Goal: Information Seeking & Learning: Learn about a topic

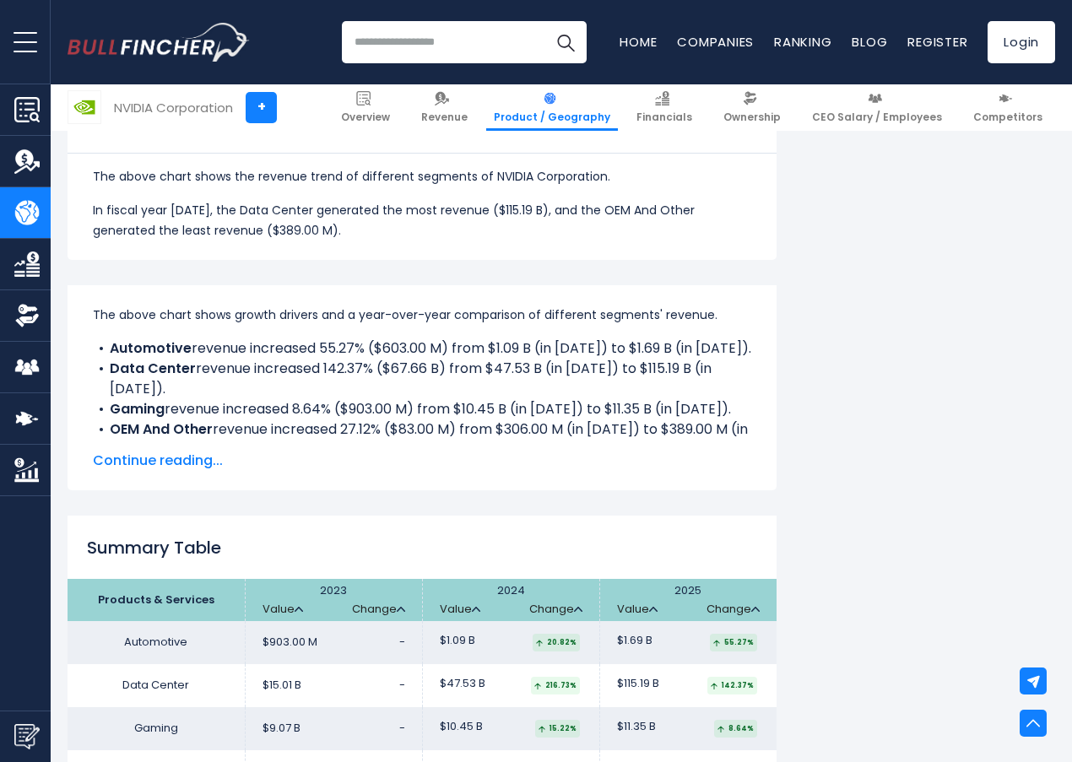
scroll to position [1098, 0]
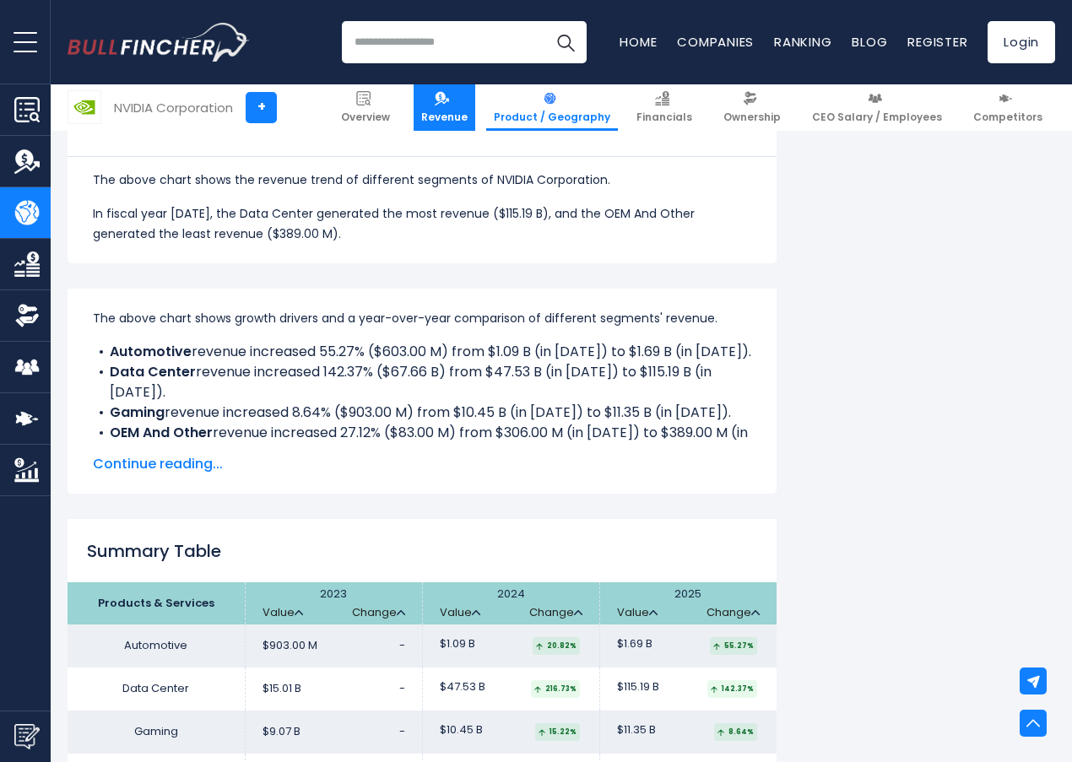
click at [457, 111] on span "Revenue" at bounding box center [444, 118] width 46 height 14
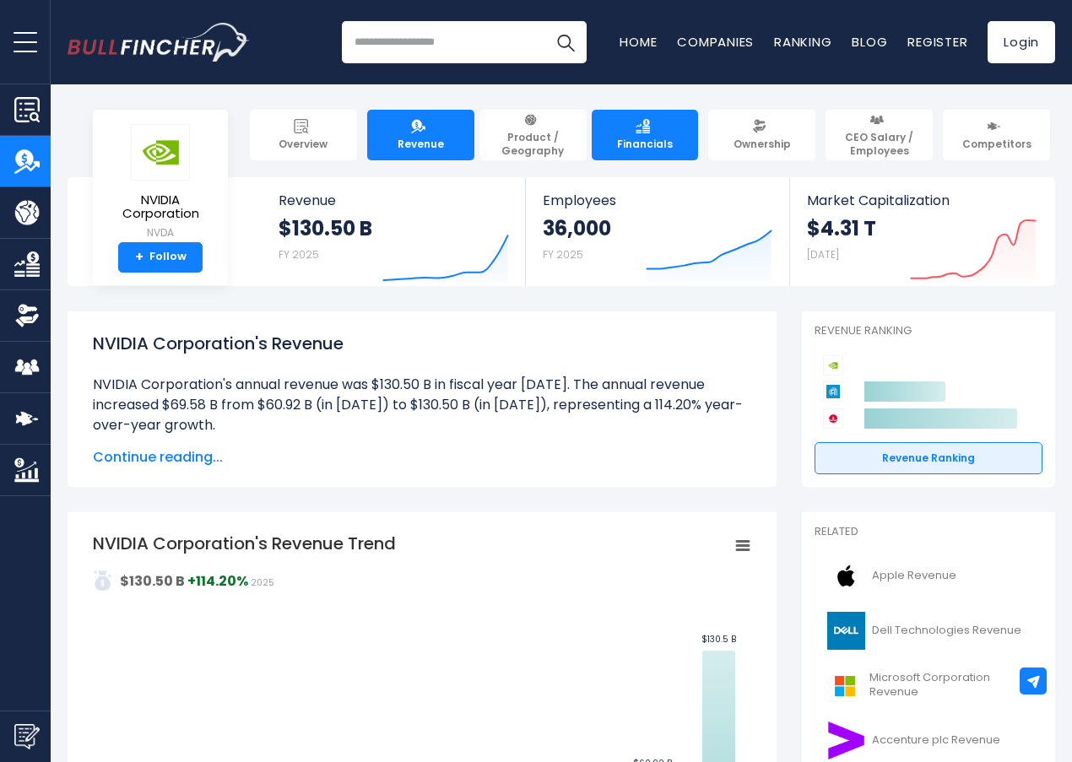
click at [615, 124] on link "Financials" at bounding box center [645, 135] width 107 height 51
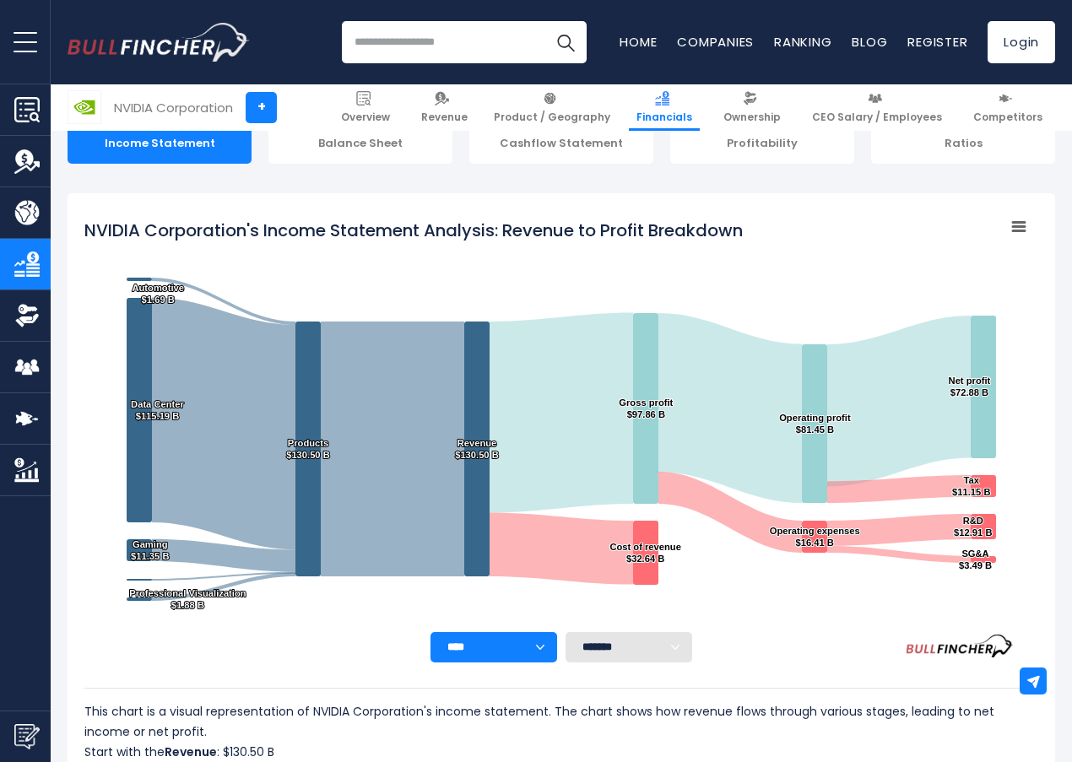
scroll to position [175, 0]
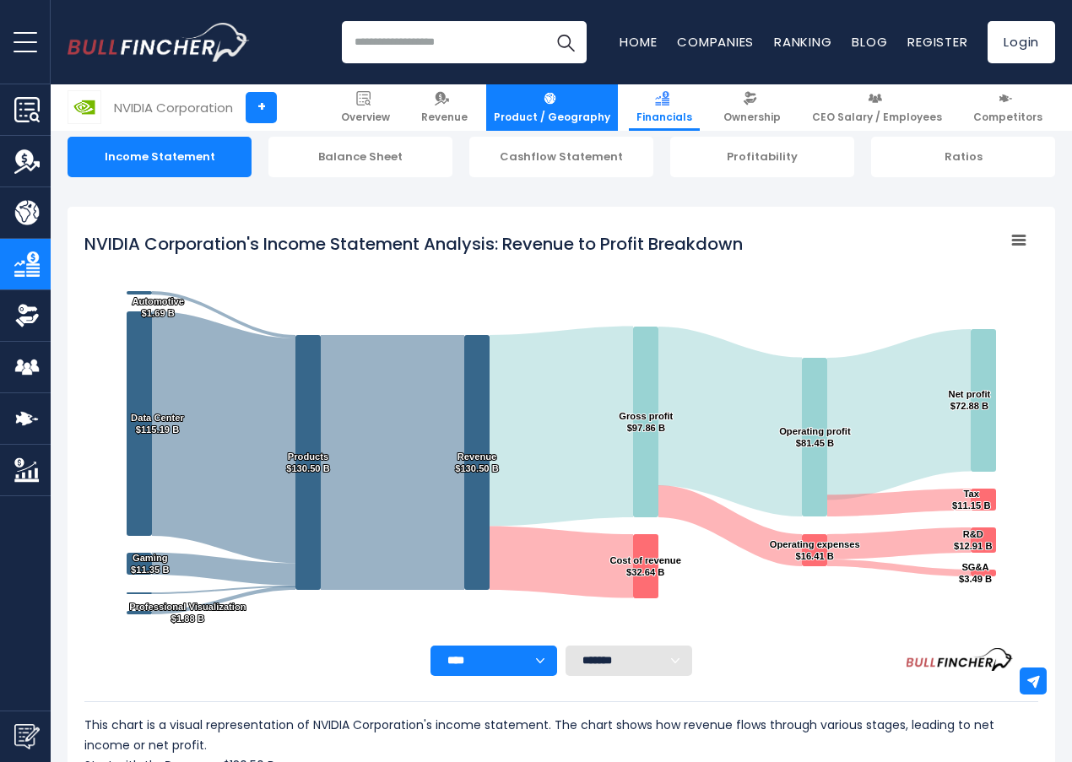
click at [567, 125] on link "Product / Geography" at bounding box center [552, 107] width 132 height 46
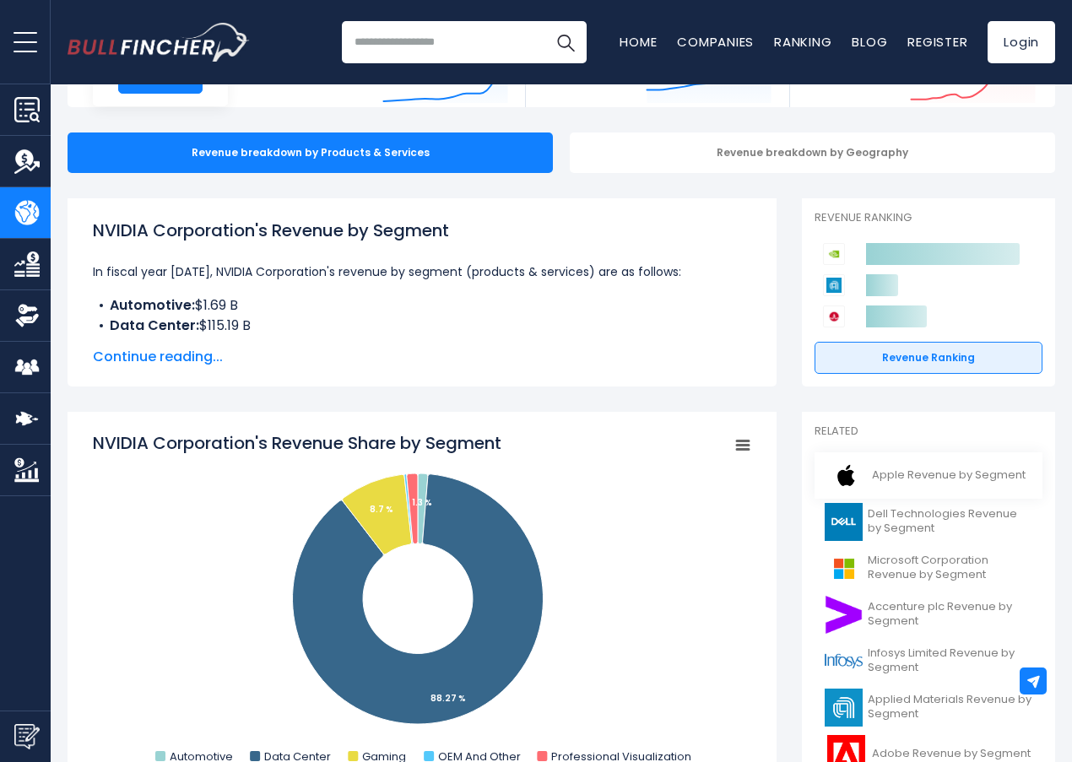
scroll to position [338, 0]
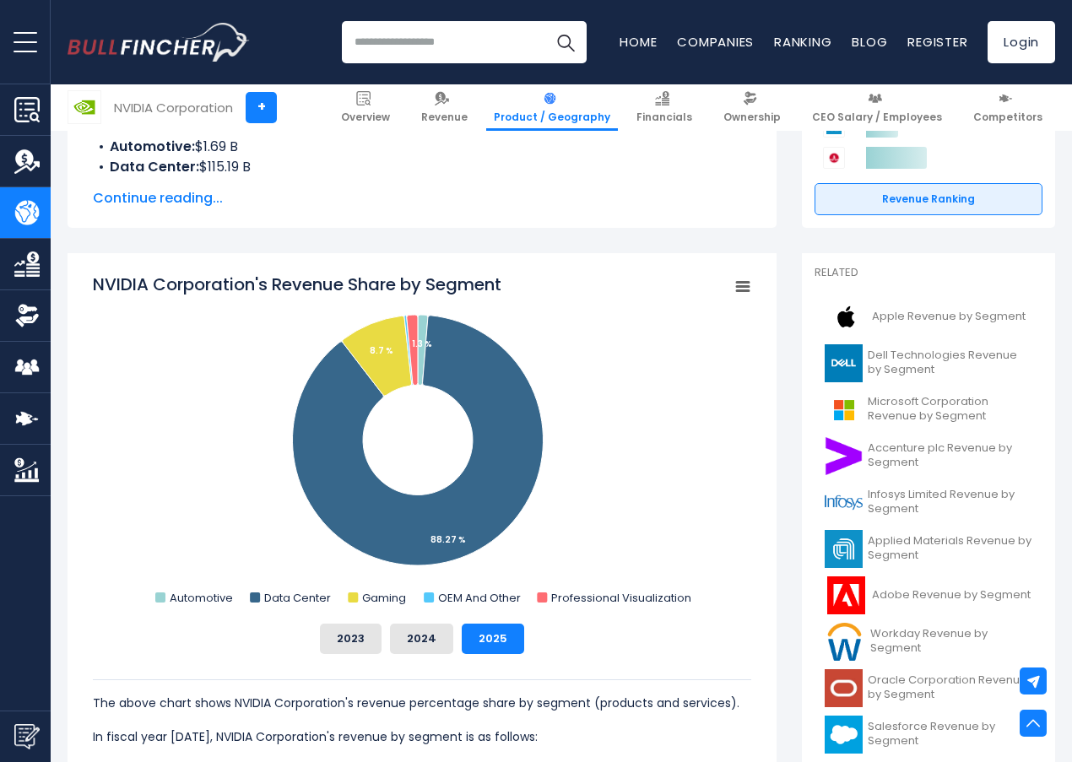
click at [737, 283] on icon "NVIDIA Corporation's Revenue Share by Segment" at bounding box center [743, 287] width 12 height 8
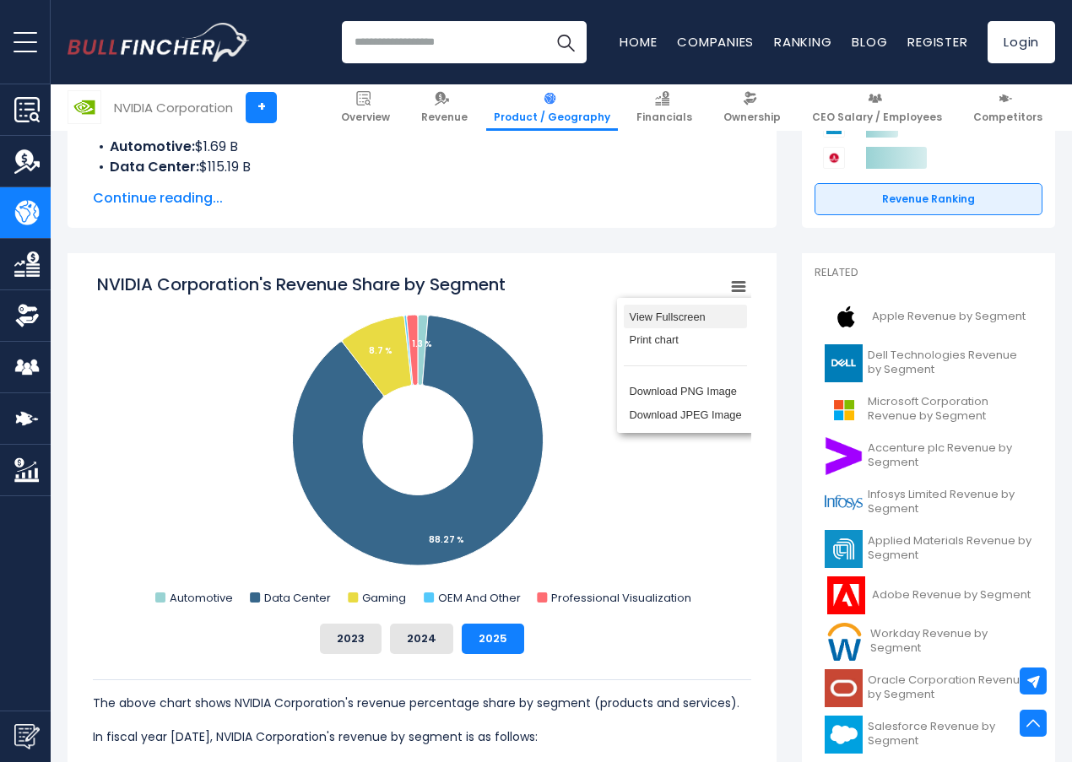
click at [669, 321] on li "View Fullscreen" at bounding box center [685, 317] width 123 height 24
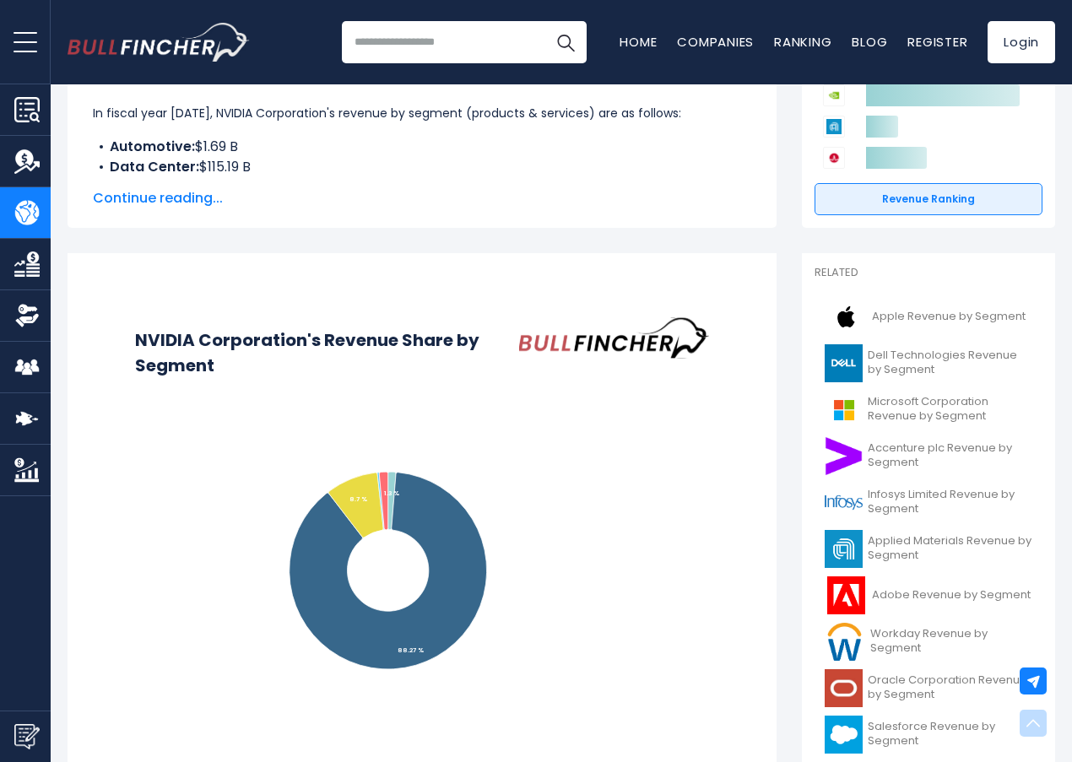
scroll to position [0, 0]
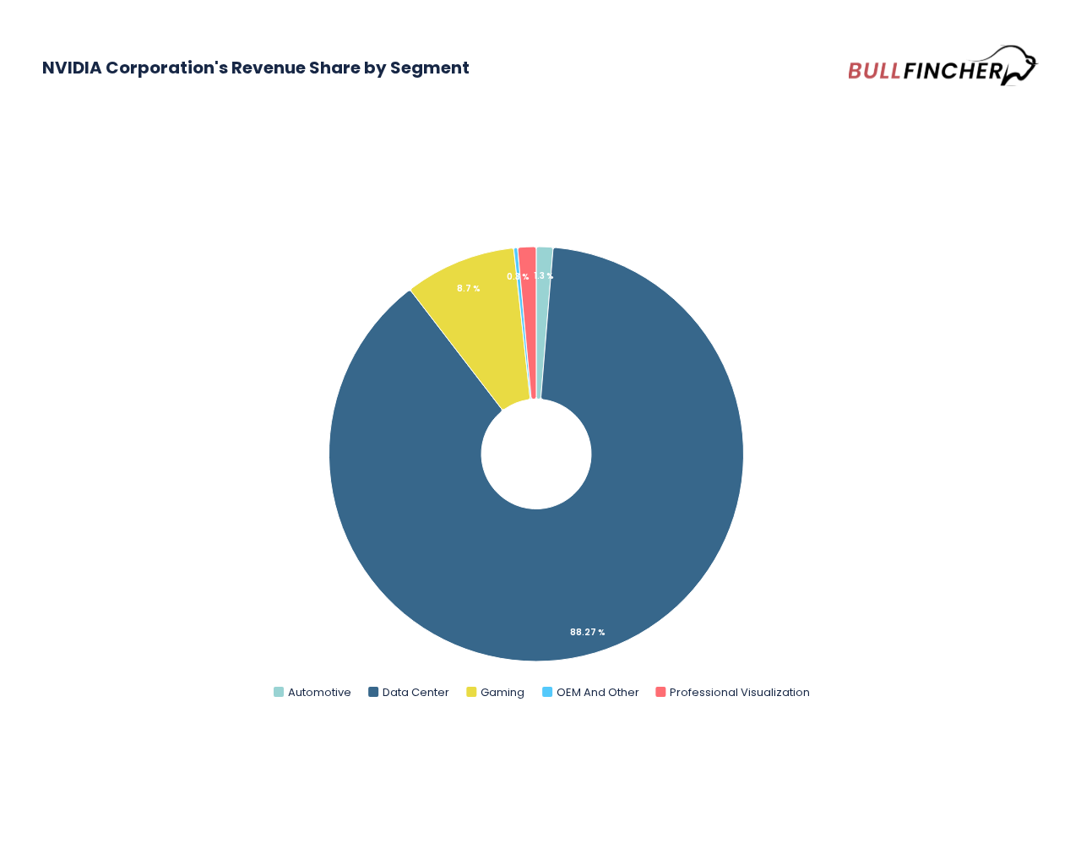
drag, startPoint x: 1057, startPoint y: 286, endPoint x: 913, endPoint y: 279, distance: 144.6
click at [1056, 286] on div "NVIDIA Corporation's Revenue Share by Segment Created with Highcharts 12.1.2 Ch…" at bounding box center [540, 432] width 1081 height 865
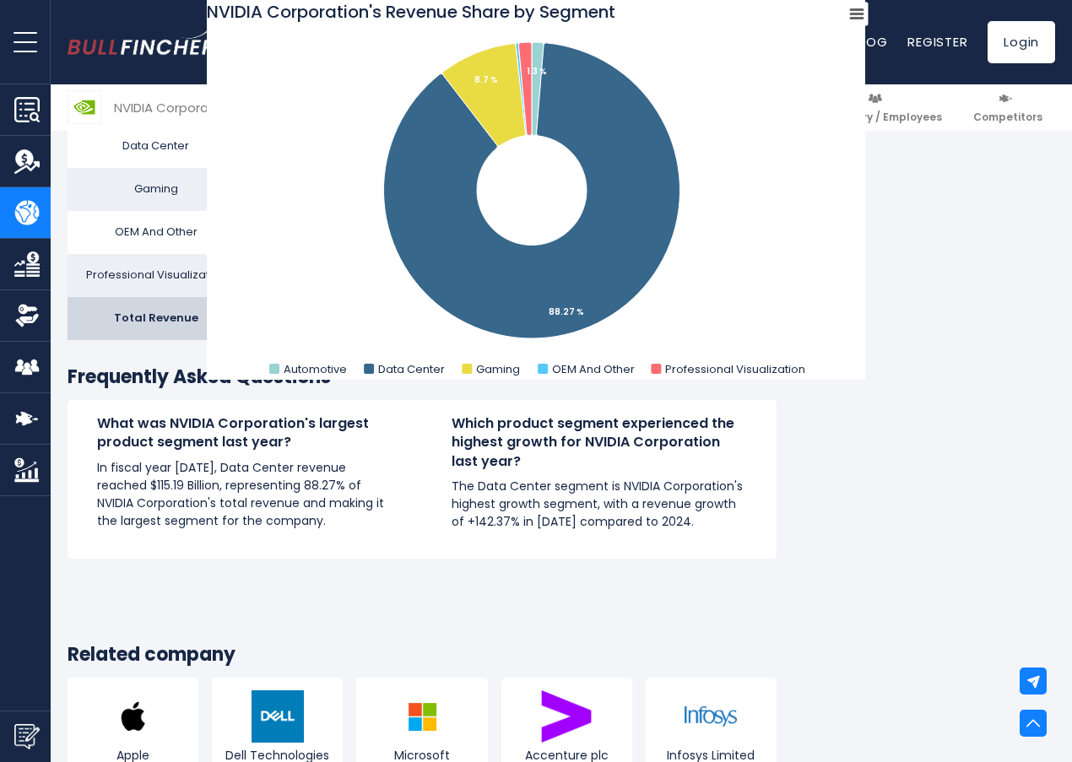
scroll to position [2280, 0]
